Goal: Check status: Check status

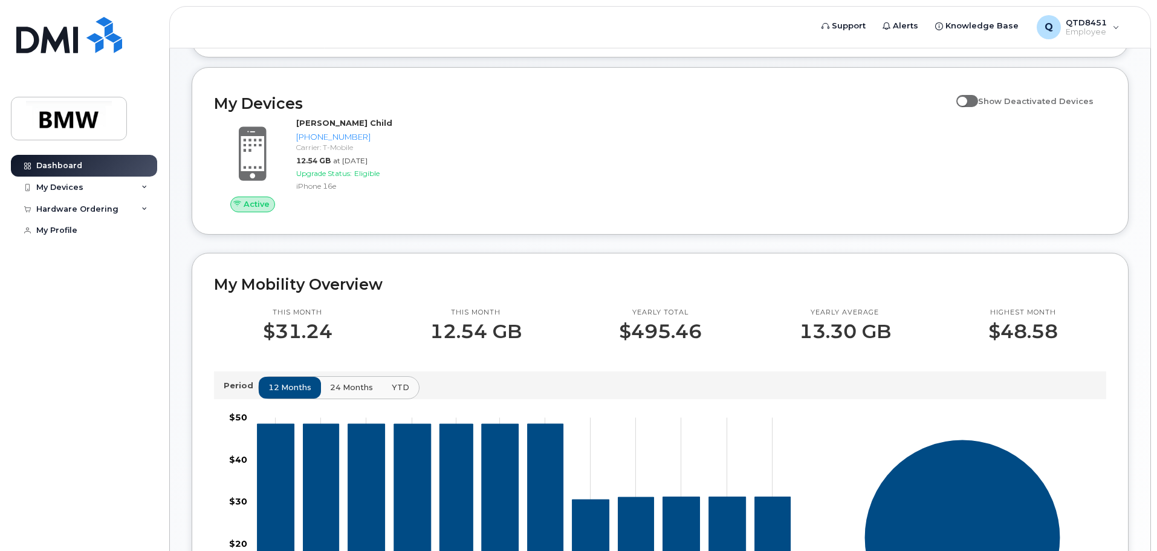
scroll to position [121, 0]
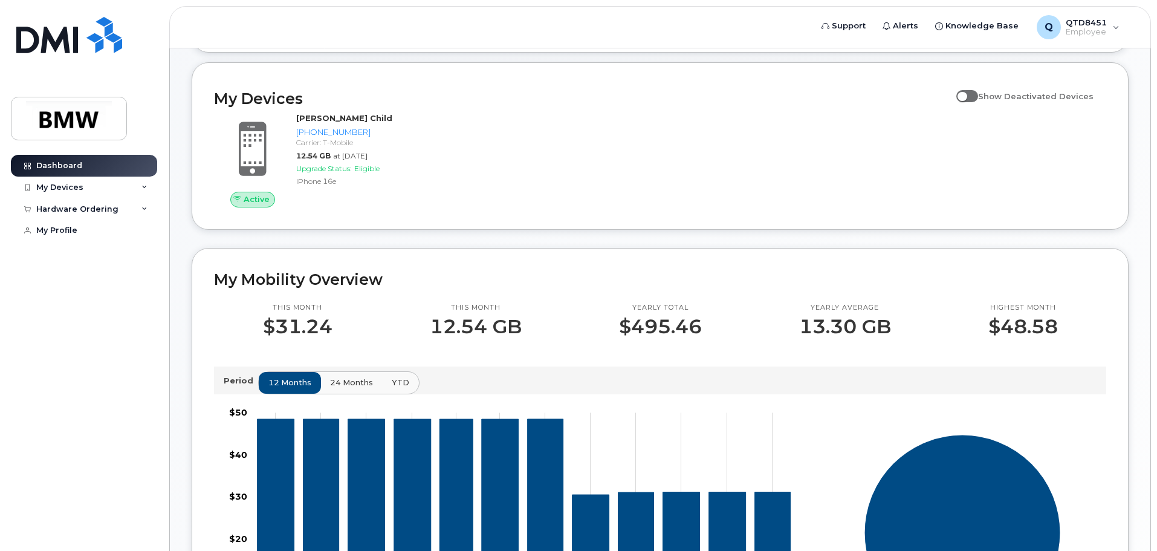
click at [966, 94] on input "Show Deactivated Devices" at bounding box center [961, 90] width 10 height 10
click at [969, 102] on span at bounding box center [967, 96] width 22 height 12
click at [966, 94] on input "Show Deactivated Devices" at bounding box center [961, 90] width 10 height 10
checkbox input "false"
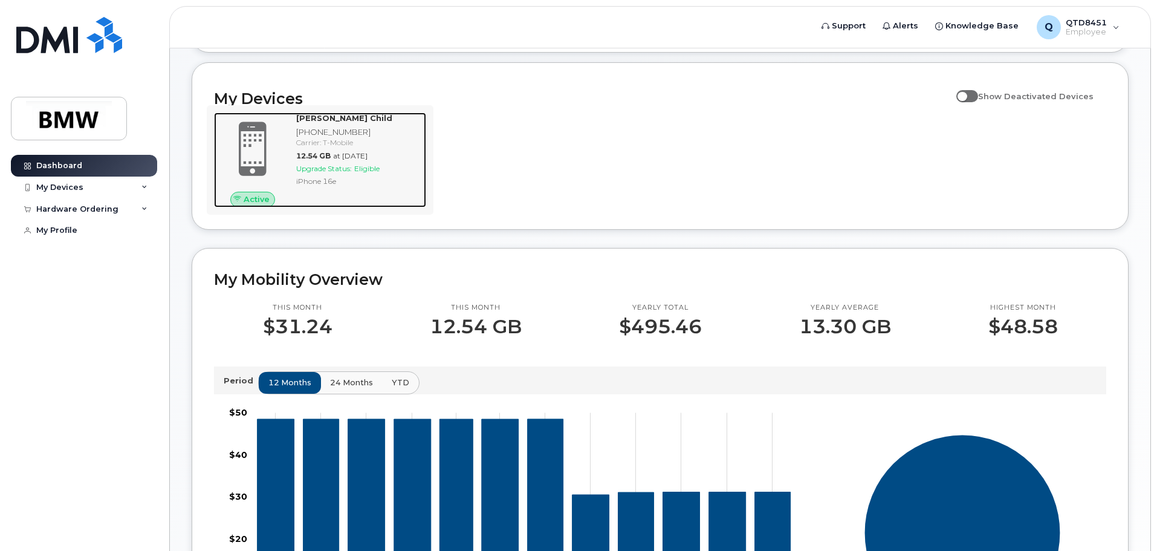
click at [374, 173] on span "Eligible" at bounding box center [366, 168] width 25 height 9
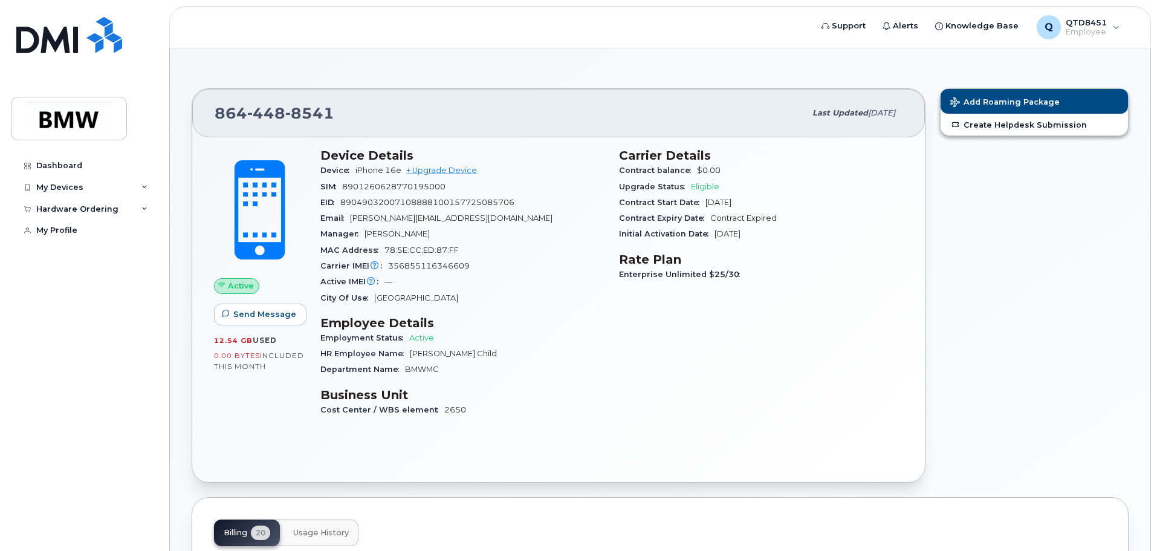
drag, startPoint x: 207, startPoint y: 342, endPoint x: 300, endPoint y: 367, distance: 95.7
click at [300, 367] on div "Active Send Message 12.54 GB  used 0.00 Bytes  included this month" at bounding box center [260, 288] width 106 height 294
click at [397, 296] on span "[GEOGRAPHIC_DATA]" at bounding box center [416, 297] width 84 height 9
drag, startPoint x: 321, startPoint y: 397, endPoint x: 530, endPoint y: 424, distance: 210.8
click at [530, 424] on div "Device Details Device iPhone 16e + Upgrade Device SIM 8901260628770195000 EID 8…" at bounding box center [462, 288] width 299 height 294
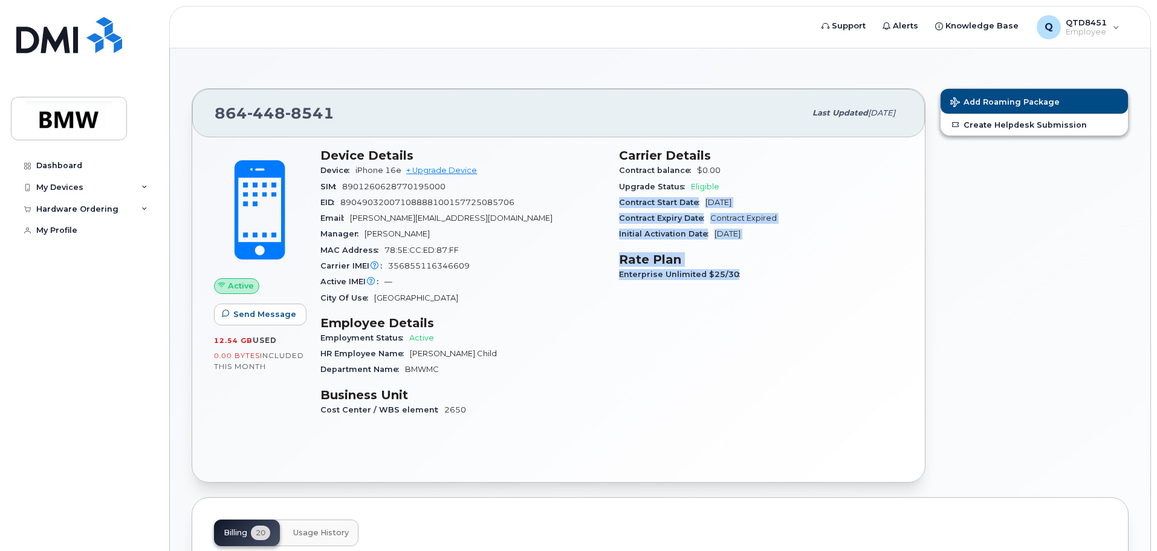
drag, startPoint x: 615, startPoint y: 199, endPoint x: 799, endPoint y: 272, distance: 197.8
click at [799, 272] on div "Carrier Details Contract balance $0.00 Upgrade Status Eligible Contract Start D…" at bounding box center [761, 288] width 299 height 294
click at [629, 245] on div "Carrier Details Contract balance $0.00 Upgrade Status Eligible Contract Start D…" at bounding box center [761, 288] width 299 height 294
drag, startPoint x: 615, startPoint y: 253, endPoint x: 811, endPoint y: 278, distance: 197.5
click at [811, 278] on div "Carrier Details Contract balance $0.00 Upgrade Status Eligible Contract Start D…" at bounding box center [761, 288] width 299 height 294
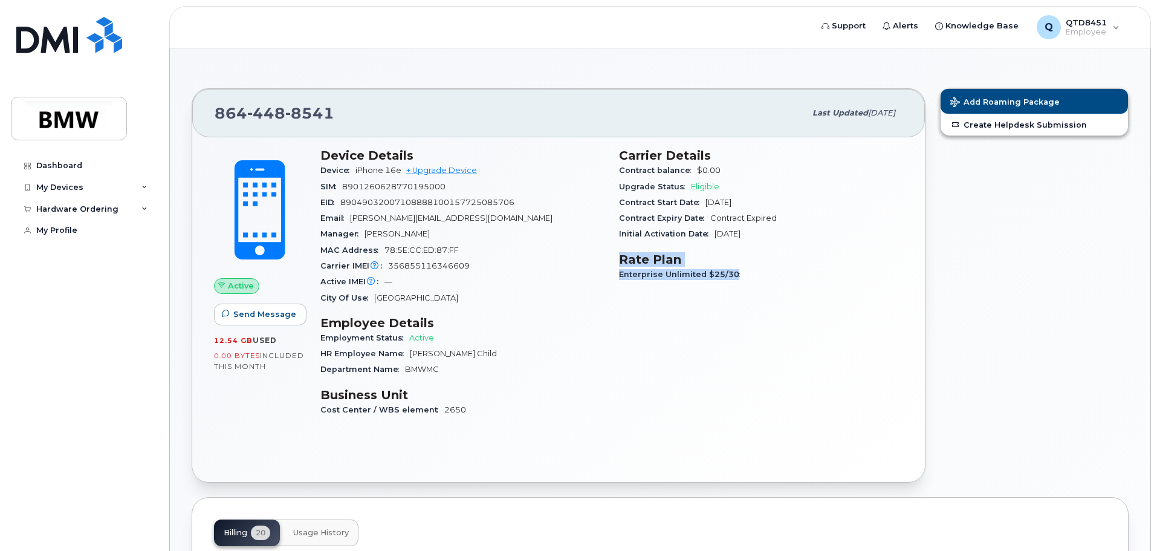
click at [728, 267] on div "Enterprise Unlimited $25/30" at bounding box center [761, 275] width 284 height 16
click at [74, 189] on div "My Devices" at bounding box center [59, 188] width 47 height 10
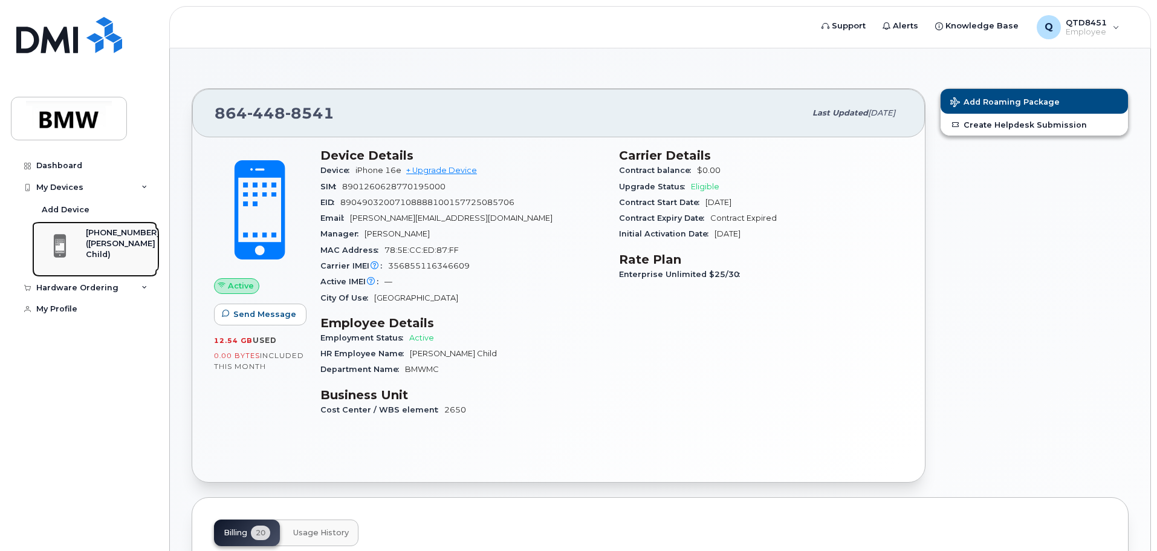
click at [127, 244] on div "([PERSON_NAME] Child)" at bounding box center [123, 249] width 74 height 22
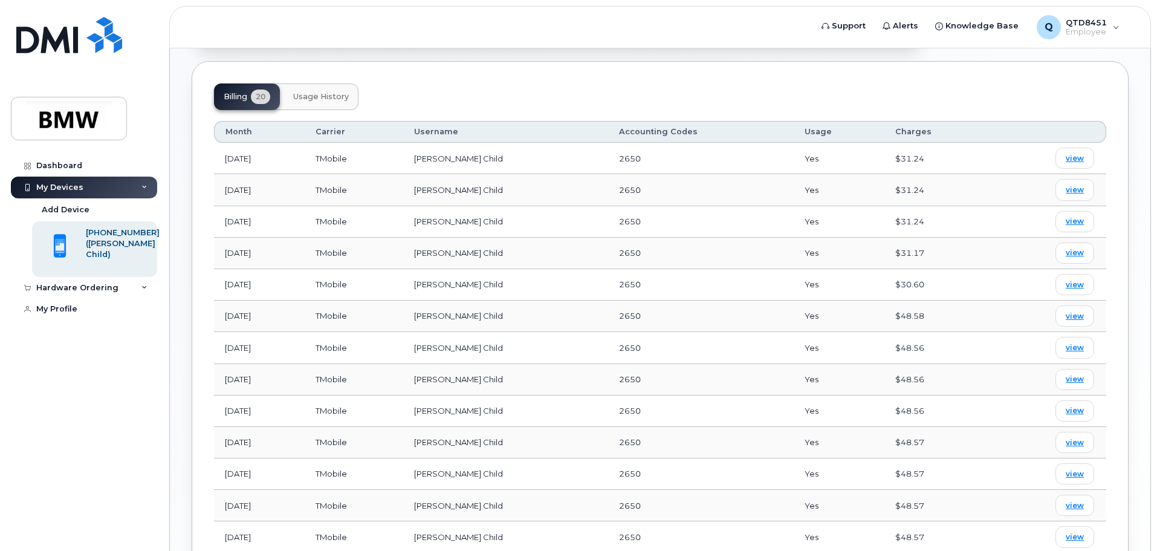
scroll to position [423, 0]
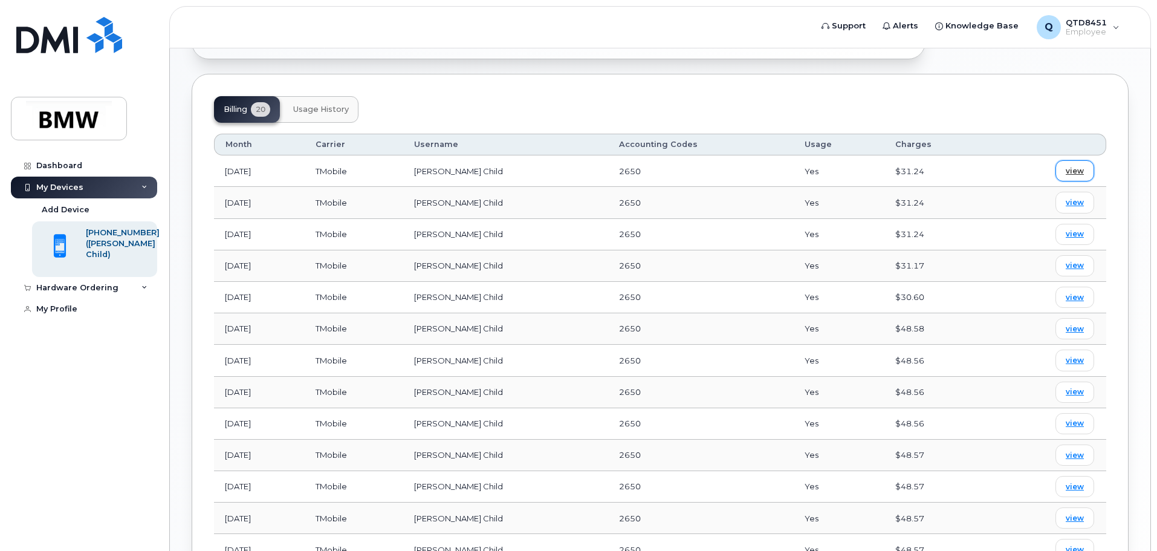
click at [1086, 169] on link "view" at bounding box center [1074, 170] width 39 height 21
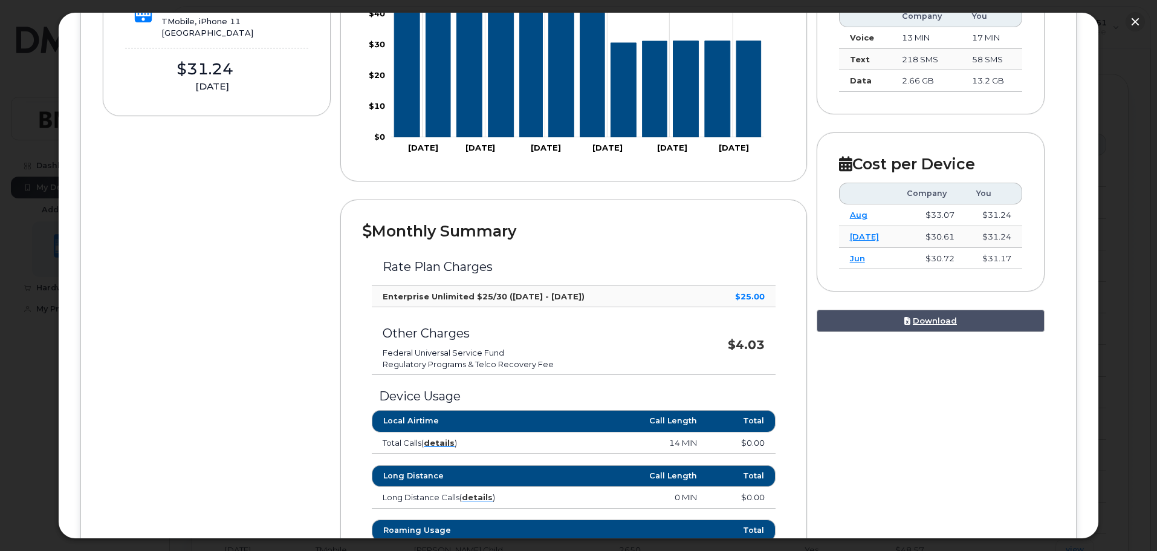
scroll to position [363, 0]
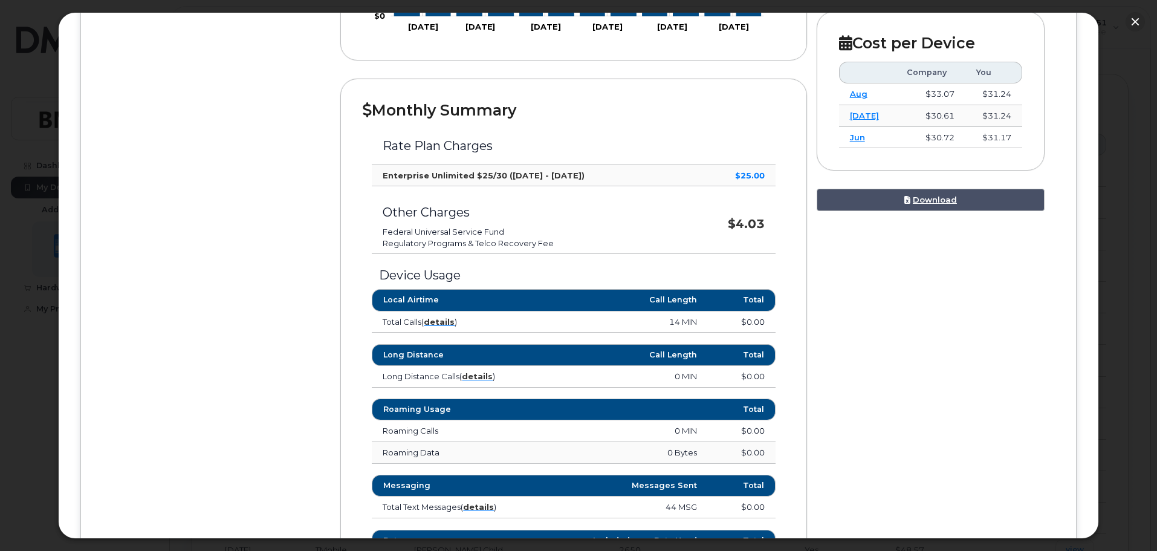
drag, startPoint x: 393, startPoint y: 233, endPoint x: 589, endPoint y: 238, distance: 196.5
click at [589, 238] on ul "Federal Universal Service Fund Regulatory Programs & Telco Recovery Fee" at bounding box center [532, 237] width 298 height 22
click at [484, 234] on li "Federal Universal Service Fund" at bounding box center [532, 231] width 298 height 11
click at [390, 232] on li "Federal Universal Service Fund" at bounding box center [532, 231] width 298 height 11
drag, startPoint x: 376, startPoint y: 232, endPoint x: 604, endPoint y: 251, distance: 228.7
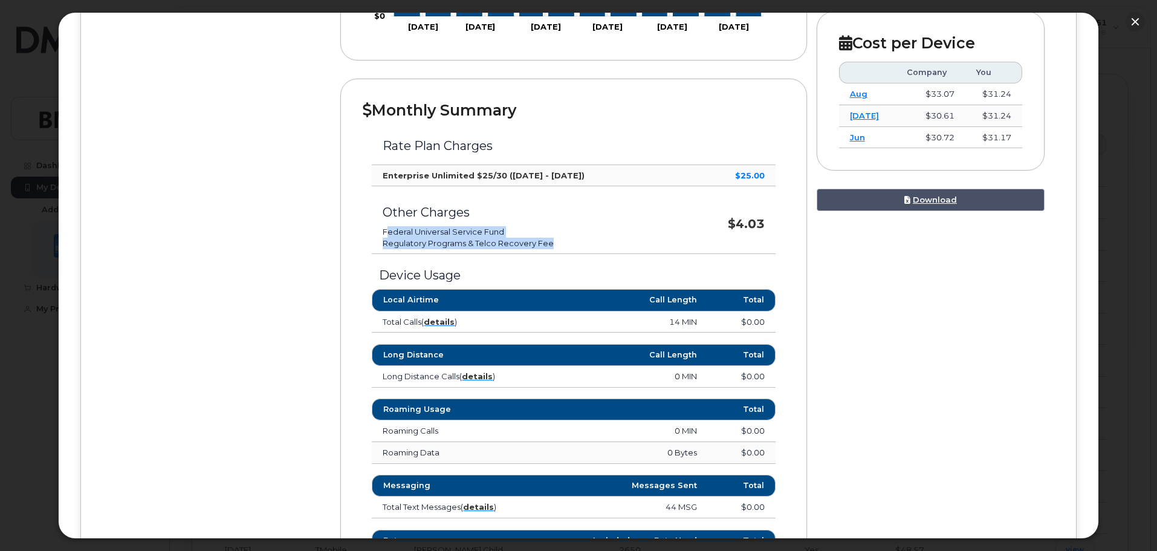
click at [604, 251] on td "Other Charges Federal Universal Service Fund Regulatory Programs & Telco Recove…" at bounding box center [532, 220] width 320 height 68
click at [216, 209] on div "Device Details [PERSON_NAME] Child [PHONE_NUMBER] TMobile, iPhone 11 [GEOGRAPHI…" at bounding box center [579, 294] width 952 height 957
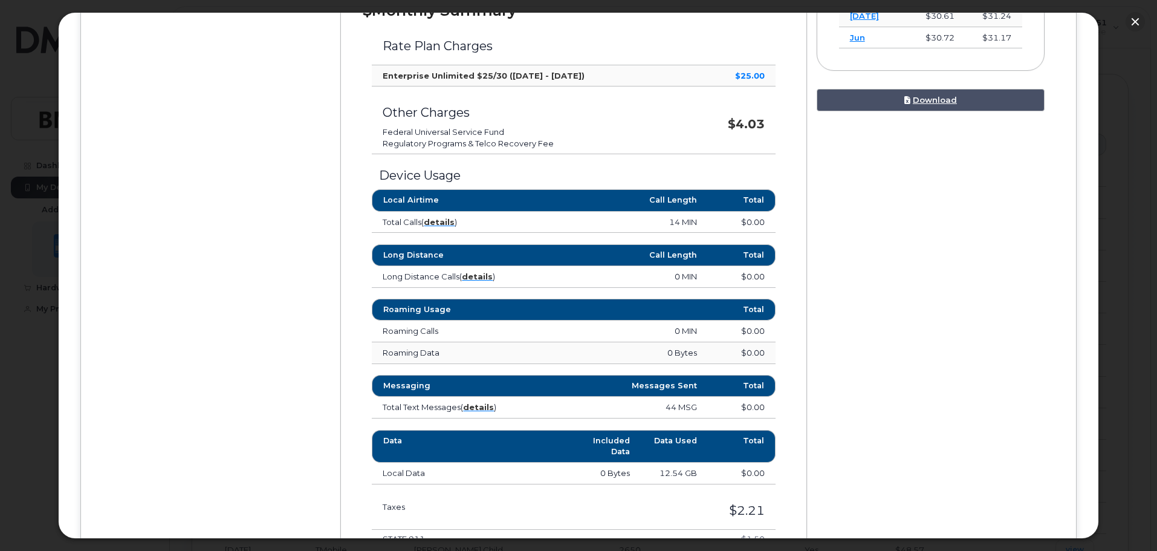
scroll to position [484, 0]
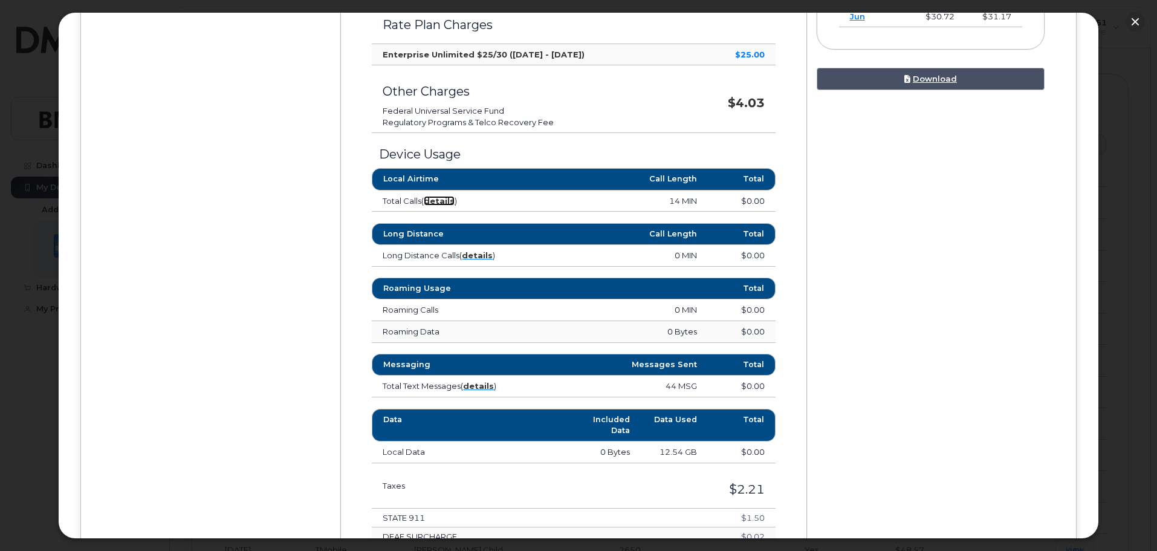
click at [441, 201] on strong "details" at bounding box center [439, 201] width 31 height 10
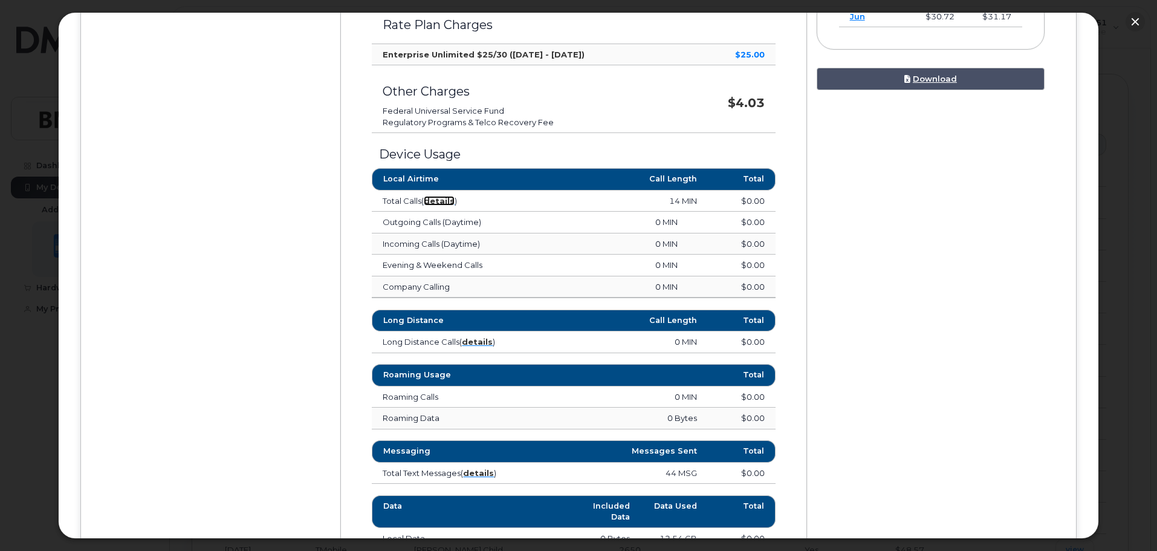
scroll to position [544, 0]
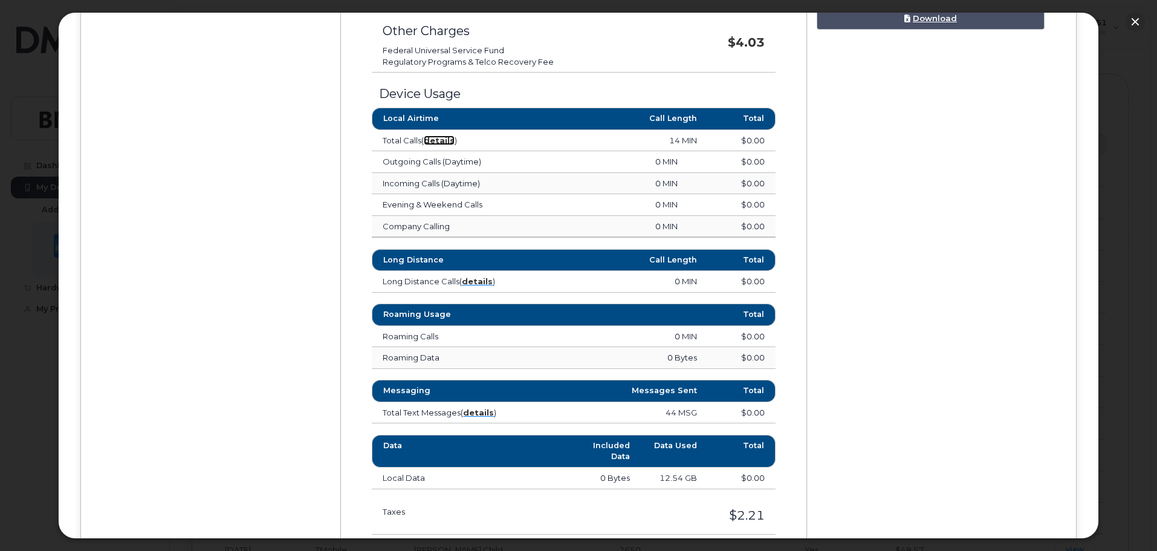
click at [441, 135] on strong "details" at bounding box center [439, 140] width 31 height 10
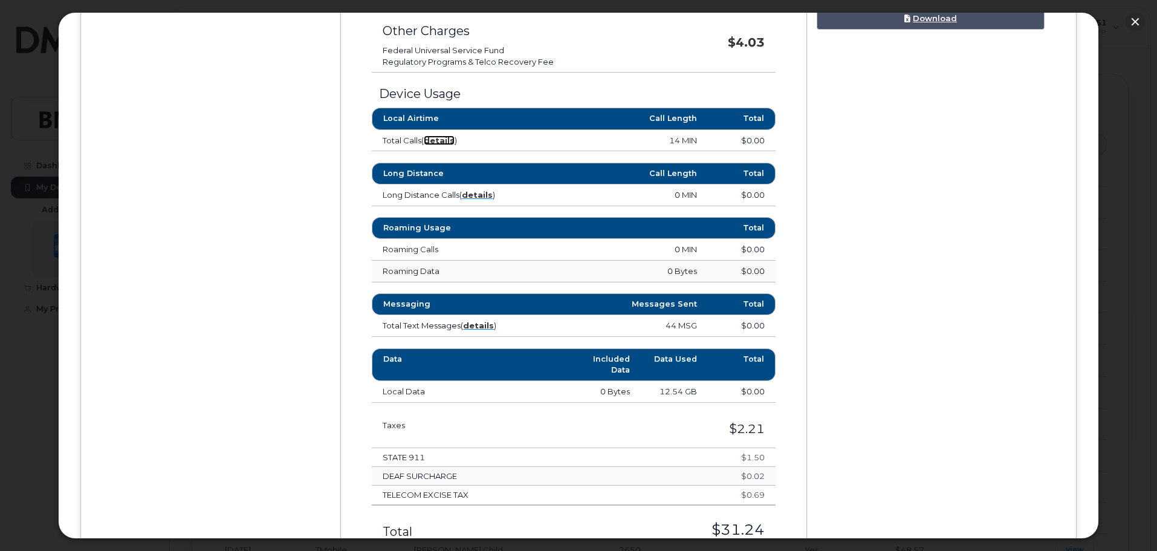
scroll to position [604, 0]
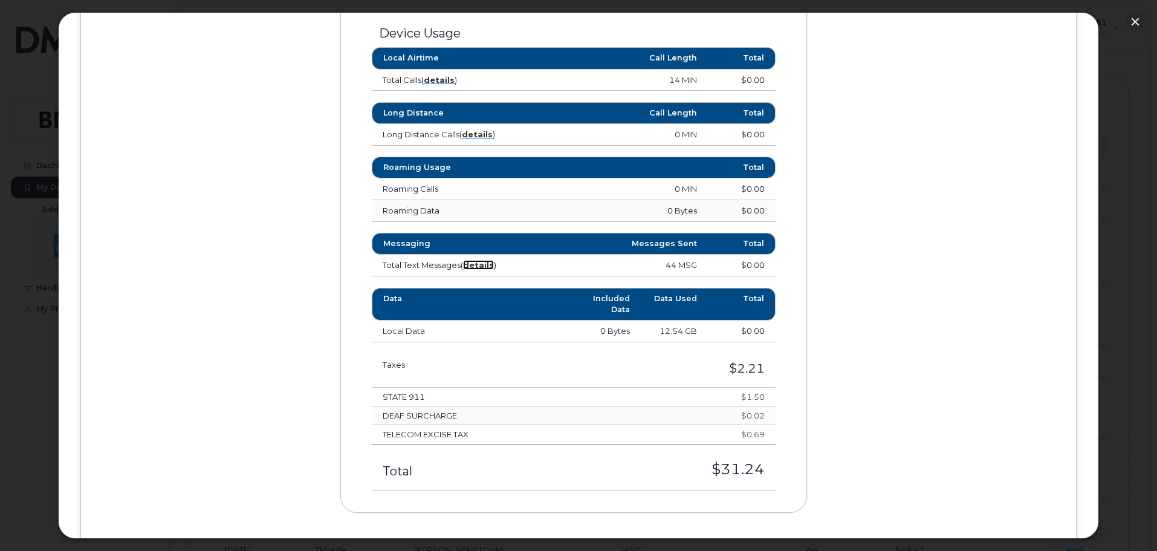
click at [482, 264] on strong "details" at bounding box center [478, 265] width 31 height 10
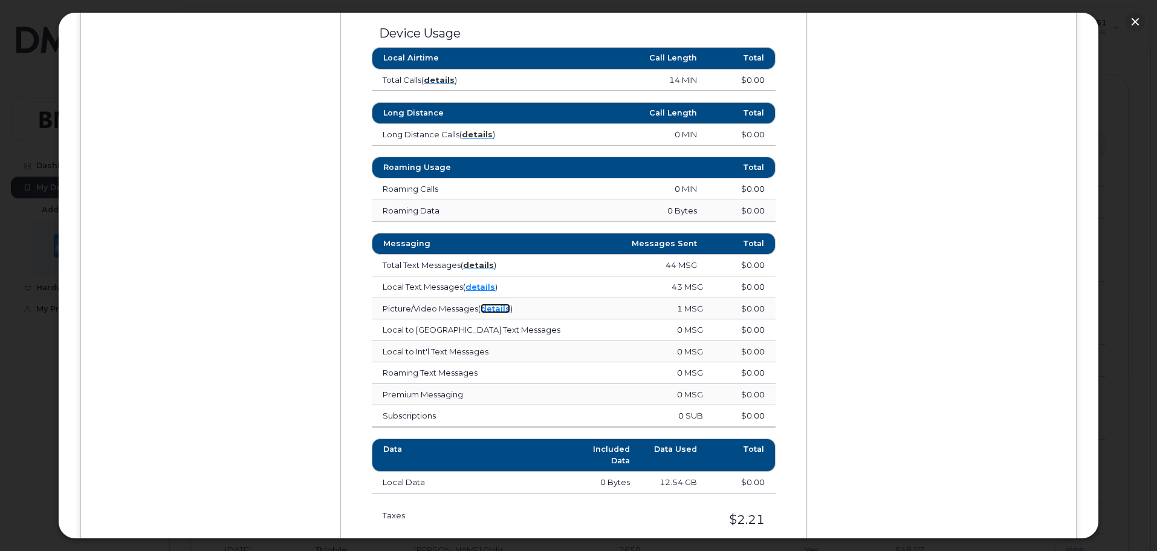
click at [494, 307] on link "details" at bounding box center [496, 308] width 30 height 10
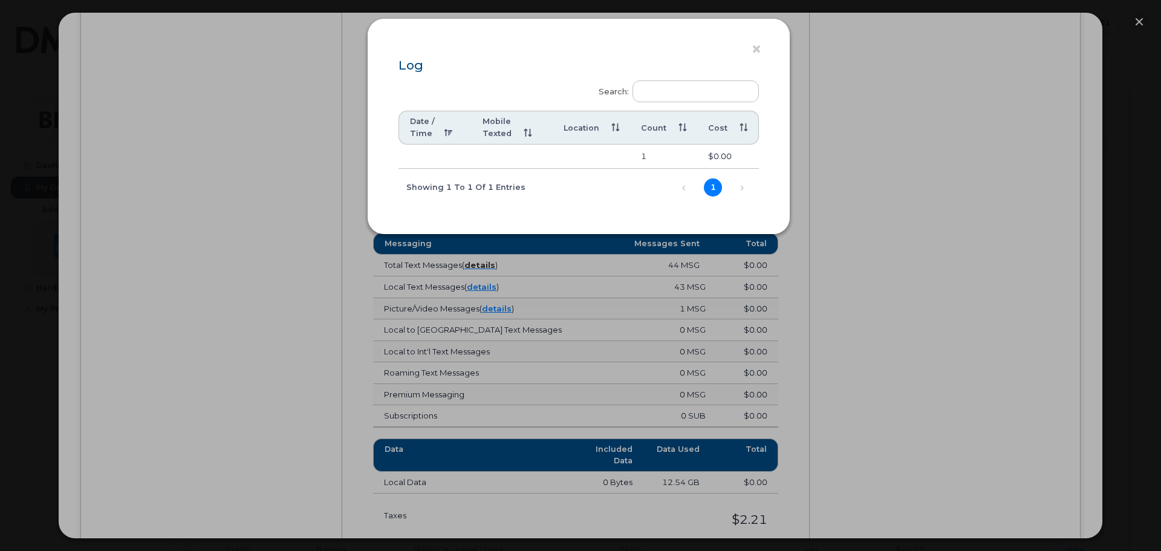
click at [464, 178] on div "Showing 1 to 1 of 1 entries" at bounding box center [461, 187] width 127 height 21
click at [756, 50] on button "×" at bounding box center [759, 49] width 17 height 18
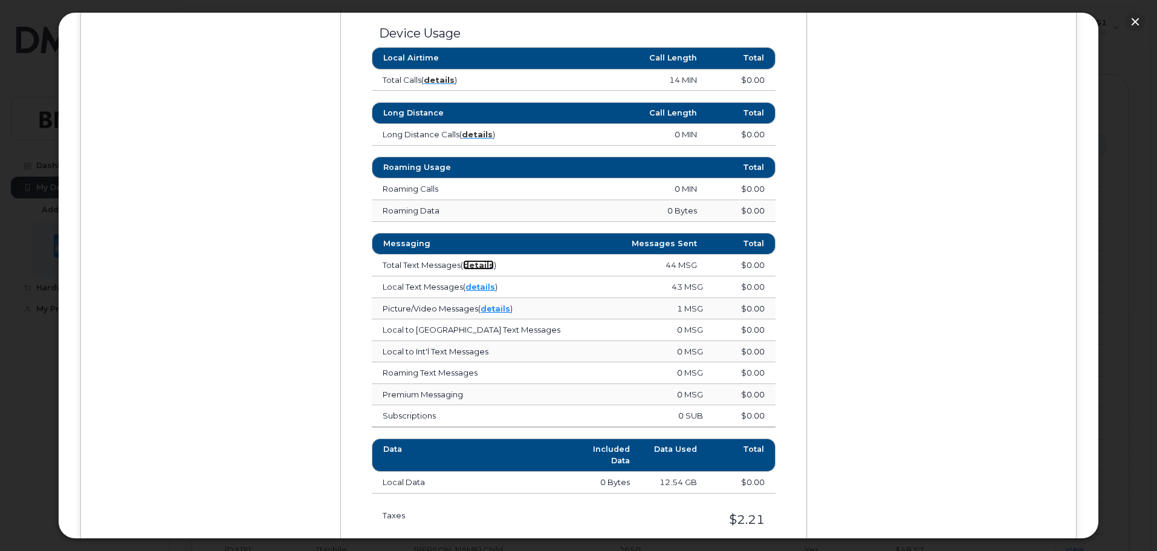
click at [484, 266] on strong "details" at bounding box center [478, 265] width 31 height 10
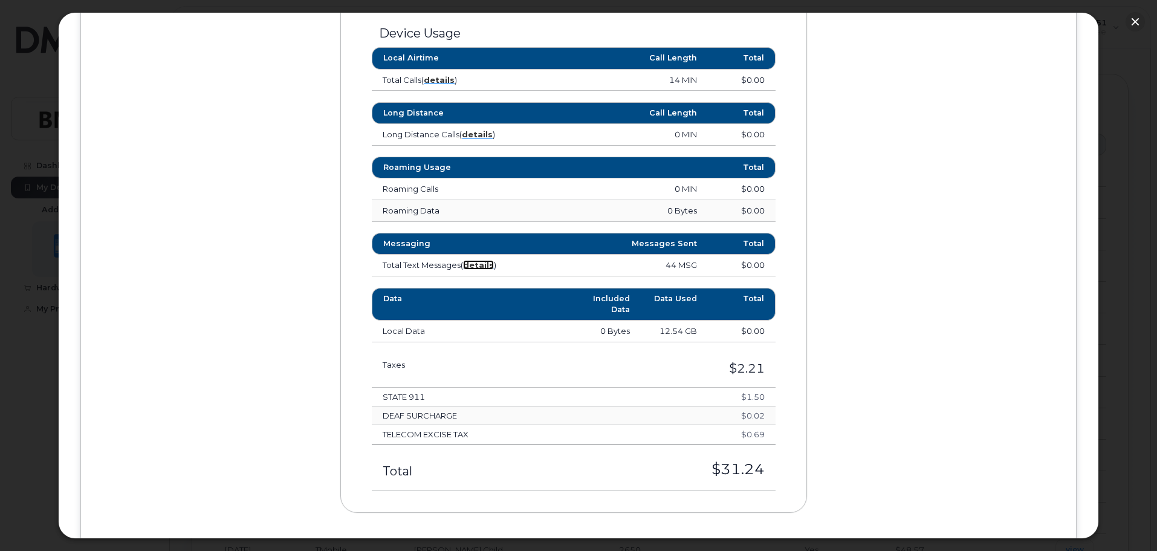
click at [482, 265] on strong "details" at bounding box center [478, 265] width 31 height 10
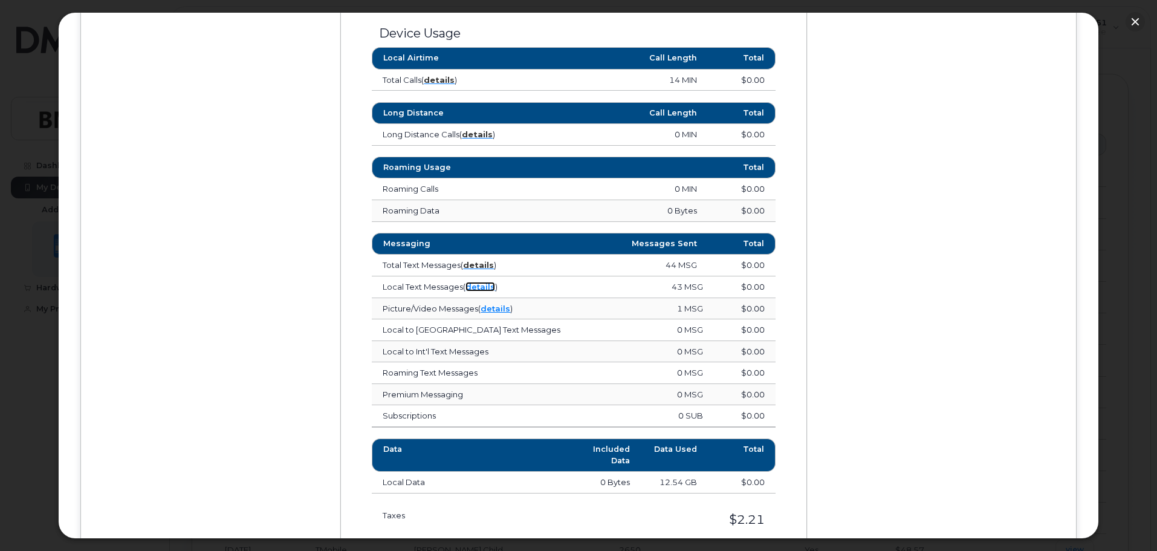
click at [484, 288] on link "details" at bounding box center [480, 287] width 30 height 10
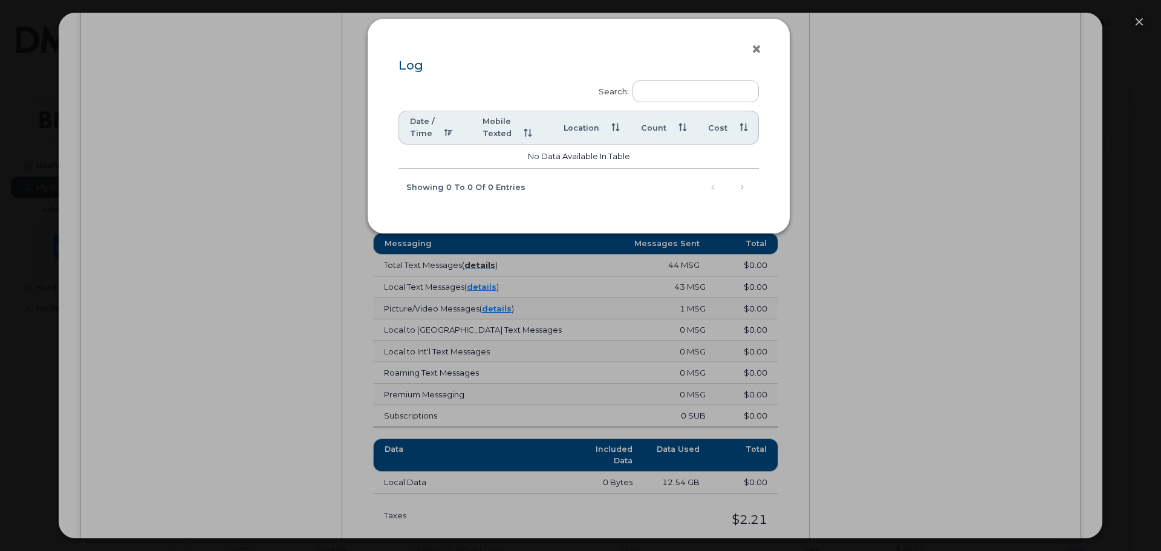
click at [755, 44] on button "×" at bounding box center [759, 49] width 17 height 18
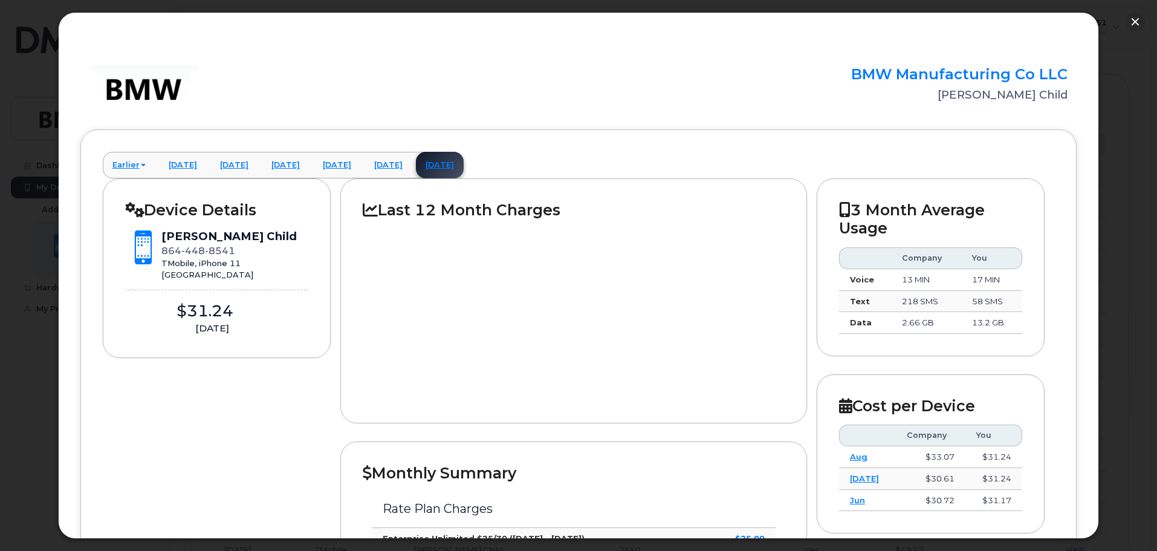
scroll to position [0, 0]
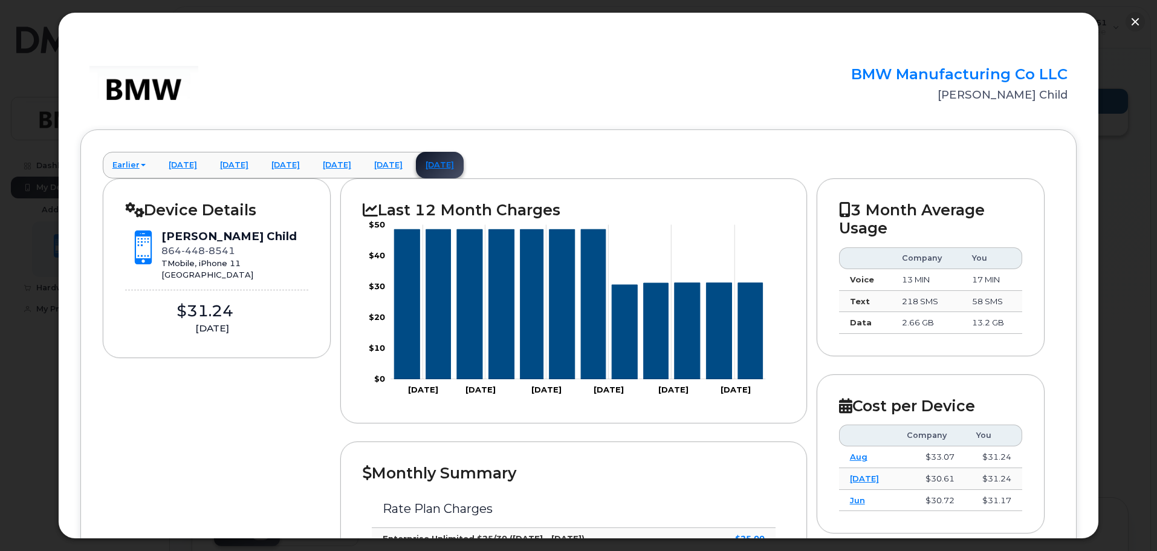
click at [1136, 16] on button "button" at bounding box center [1135, 21] width 19 height 19
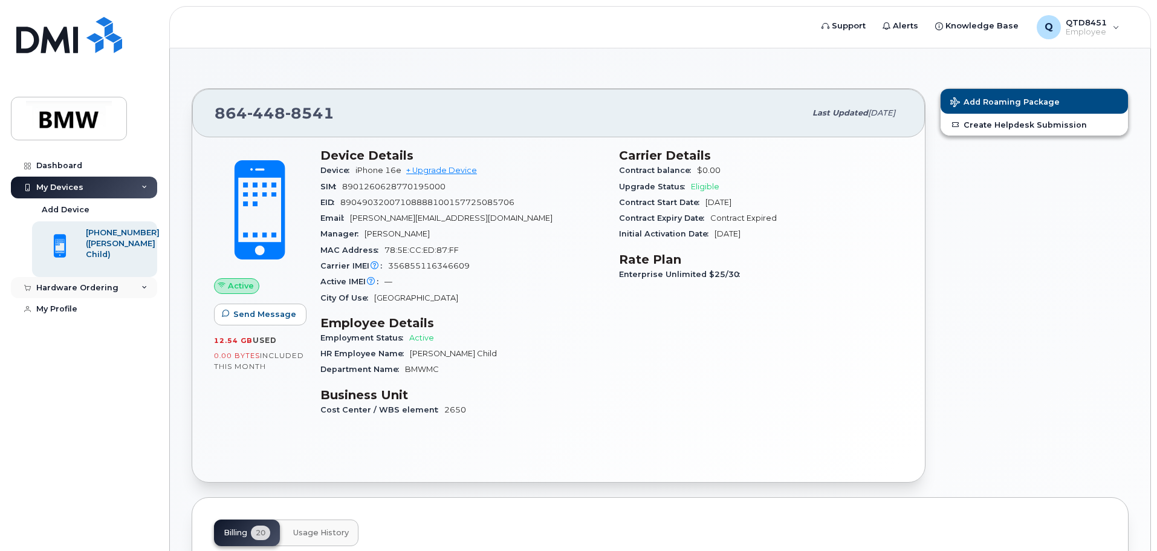
click at [105, 287] on div "Hardware Ordering" at bounding box center [77, 288] width 82 height 10
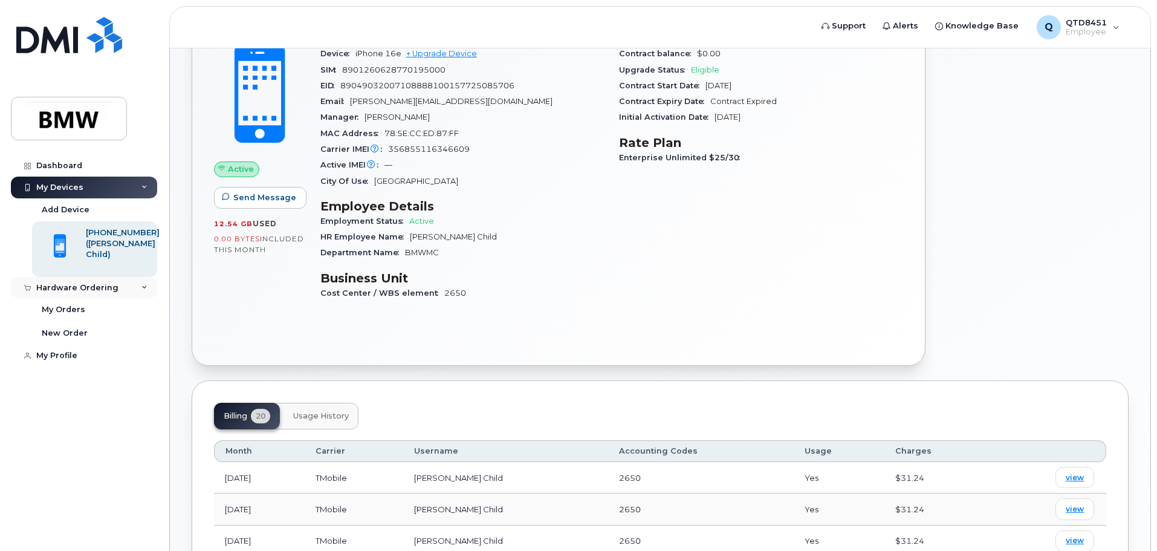
scroll to position [121, 0]
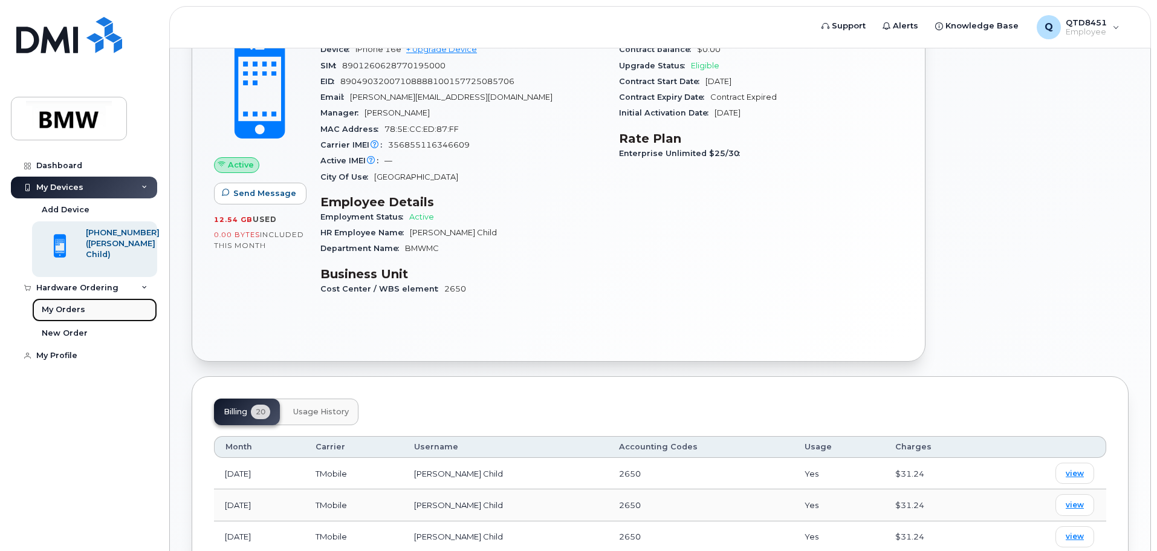
click at [72, 311] on div "My Orders" at bounding box center [64, 309] width 44 height 11
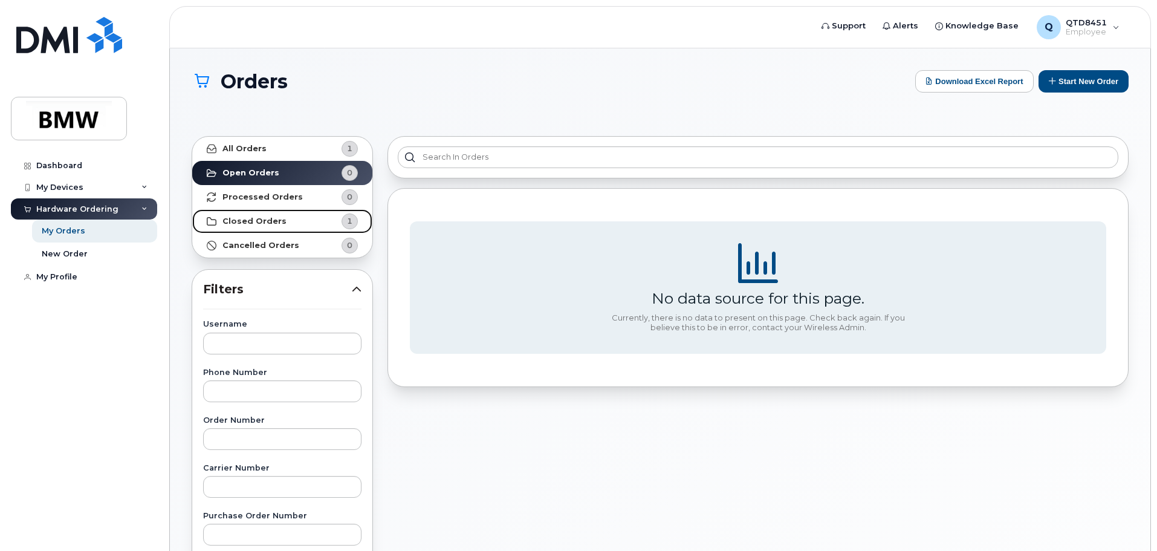
click at [260, 222] on strong "Closed Orders" at bounding box center [254, 221] width 64 height 10
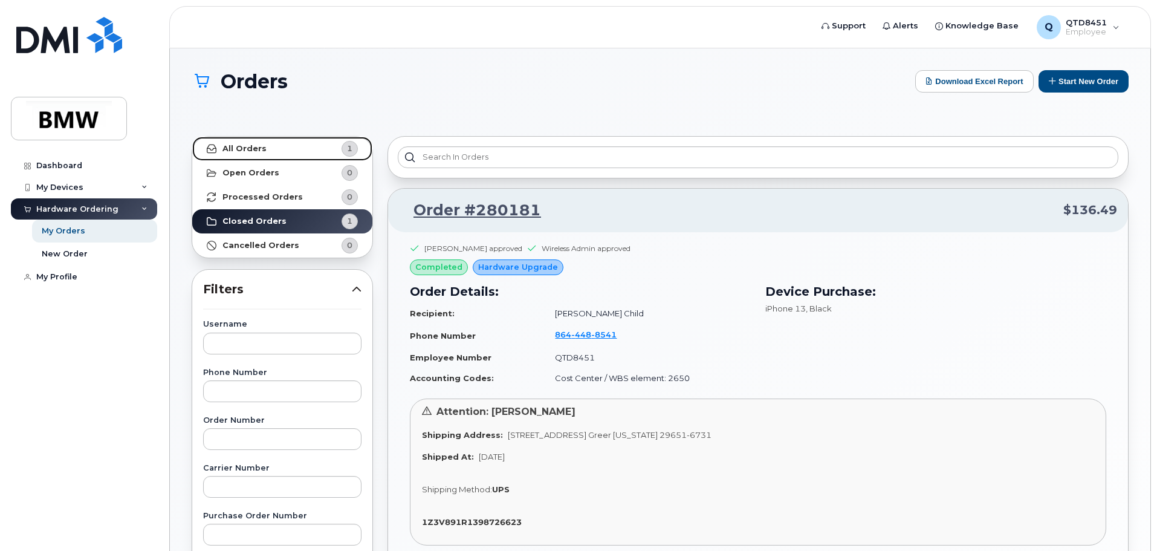
click at [289, 150] on link "All Orders 1" at bounding box center [282, 149] width 180 height 24
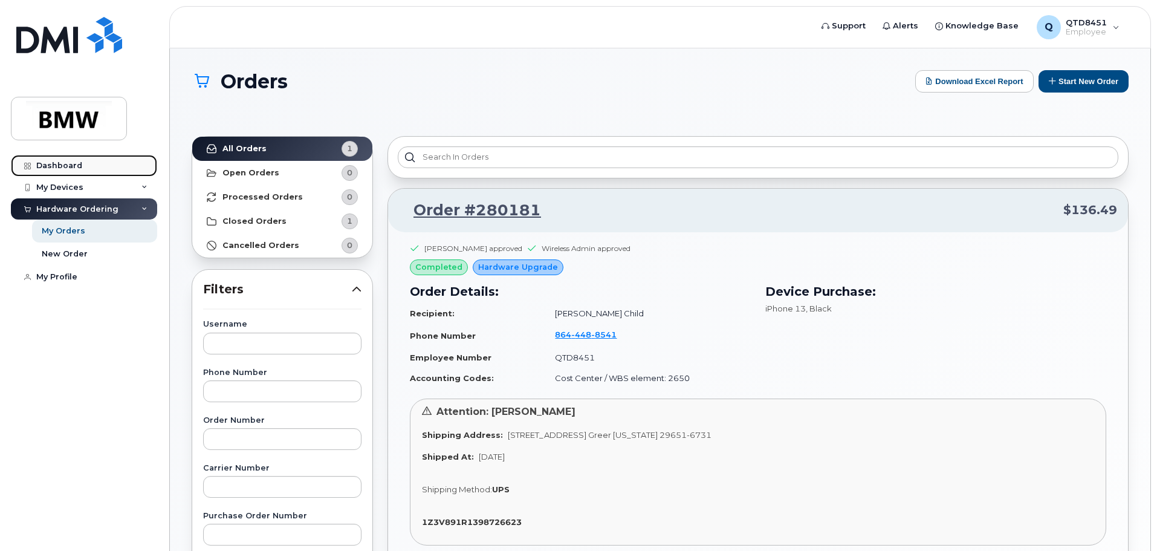
click at [72, 165] on div "Dashboard" at bounding box center [59, 166] width 46 height 10
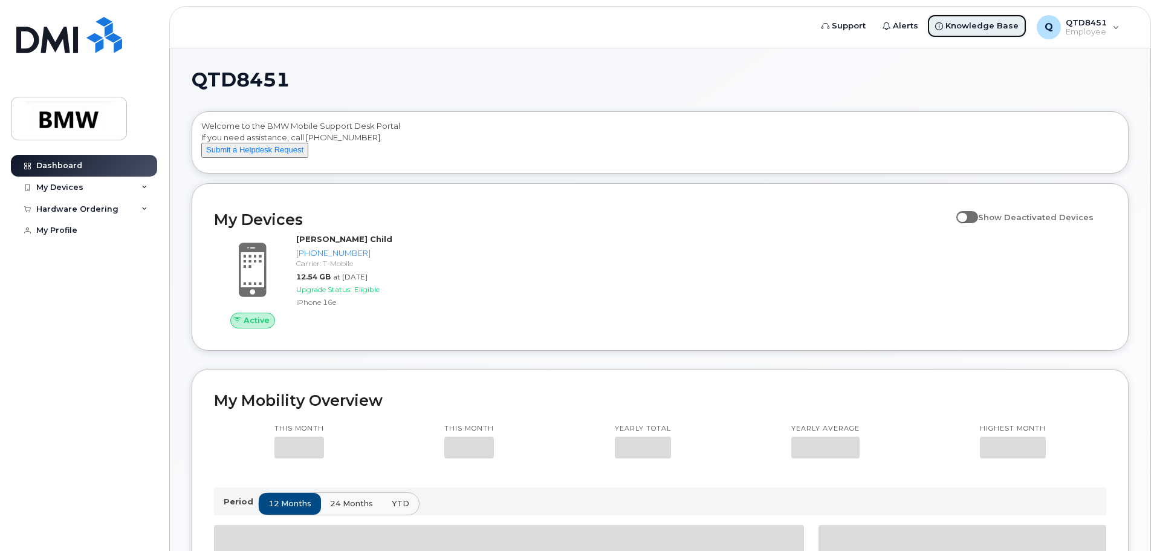
click at [980, 26] on span "Knowledge Base" at bounding box center [981, 26] width 73 height 12
